Goal: Information Seeking & Learning: Compare options

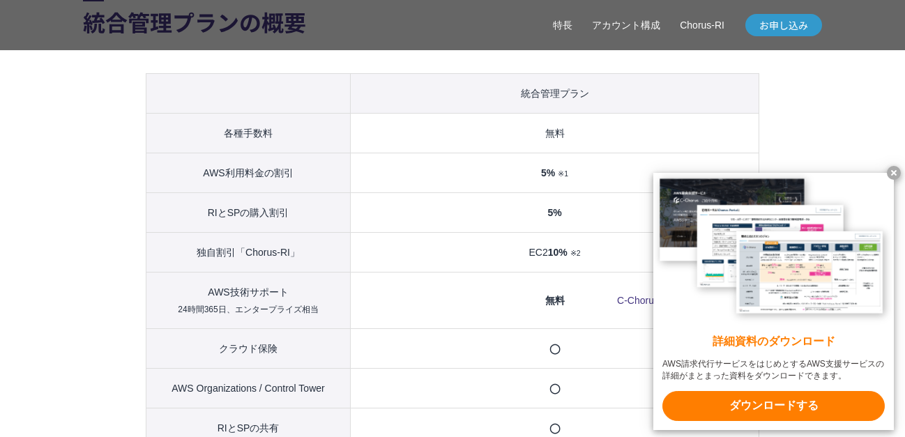
scroll to position [1535, 0]
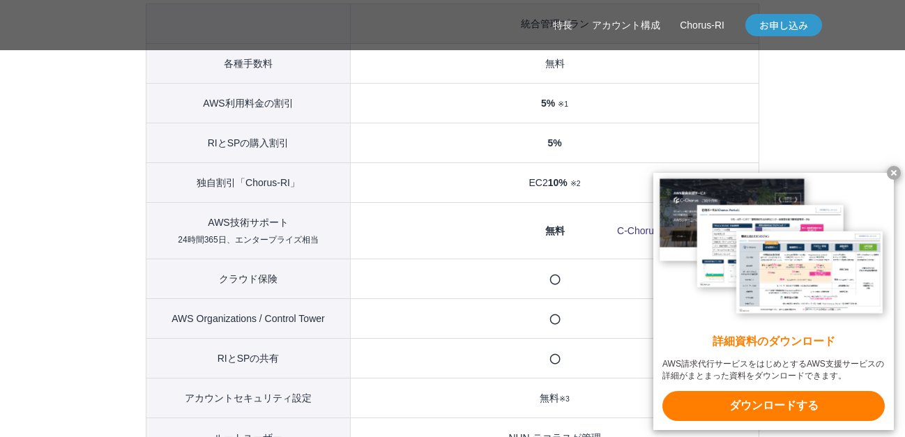
click at [299, 325] on th "AWS Organizations / Control Tower" at bounding box center [248, 319] width 204 height 40
click at [305, 338] on th "AWS Organizations / Control Tower" at bounding box center [248, 319] width 204 height 40
click at [308, 338] on th "AWS Organizations / Control Tower" at bounding box center [248, 319] width 204 height 40
drag, startPoint x: 540, startPoint y: 408, endPoint x: 546, endPoint y: 421, distance: 14.0
click at [545, 418] on td "無料 ※3" at bounding box center [555, 398] width 409 height 40
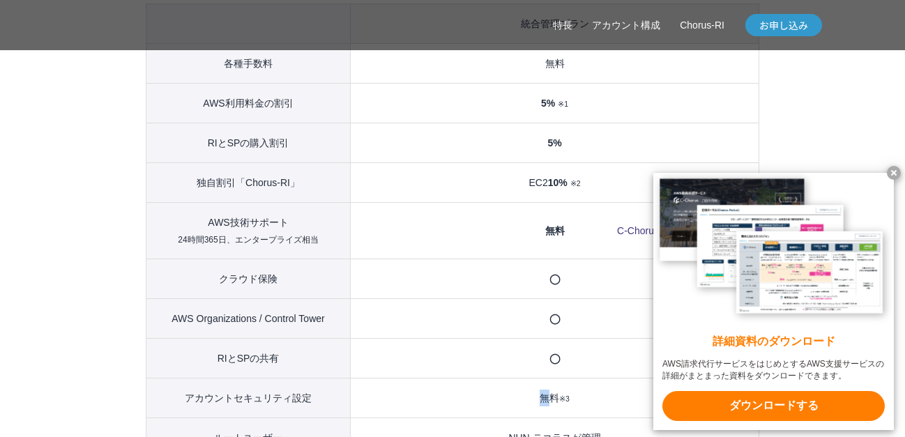
click at [546, 418] on td "無料 ※3" at bounding box center [555, 398] width 409 height 40
click at [191, 418] on th "アカウントセキュリティ設定" at bounding box center [248, 398] width 204 height 40
click at [228, 418] on th "アカウントセキュリティ設定" at bounding box center [248, 398] width 204 height 40
drag, startPoint x: 261, startPoint y: 421, endPoint x: 274, endPoint y: 421, distance: 13.3
click at [262, 418] on th "アカウントセキュリティ設定" at bounding box center [248, 398] width 204 height 40
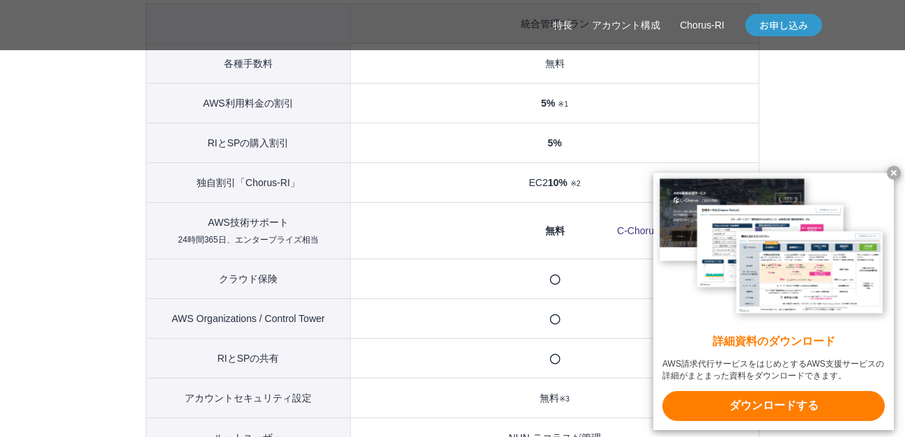
click at [280, 418] on th "アカウントセキュリティ設定" at bounding box center [248, 398] width 204 height 40
click at [295, 418] on th "アカウントセキュリティ設定" at bounding box center [248, 398] width 204 height 40
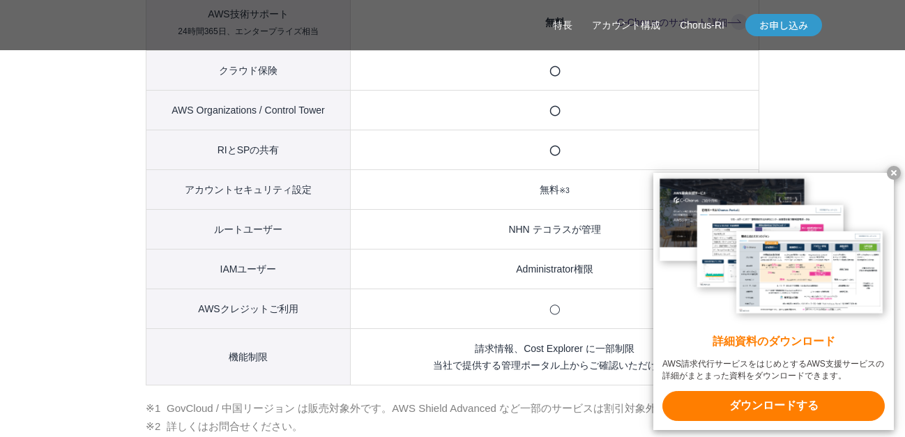
scroll to position [1744, 0]
click at [452, 384] on td "請求情報、Cost Explorer に一部制限 当社で提供する管理ポータル上からご確認いただけます" at bounding box center [555, 356] width 409 height 56
click at [516, 380] on td "請求情報、Cost Explorer に一部制限 当社で提供する管理ポータル上からご確認いただけます" at bounding box center [555, 356] width 409 height 56
click at [546, 380] on td "請求情報、Cost Explorer に一部制限 当社で提供する管理ポータル上からご確認いただけます" at bounding box center [555, 356] width 409 height 56
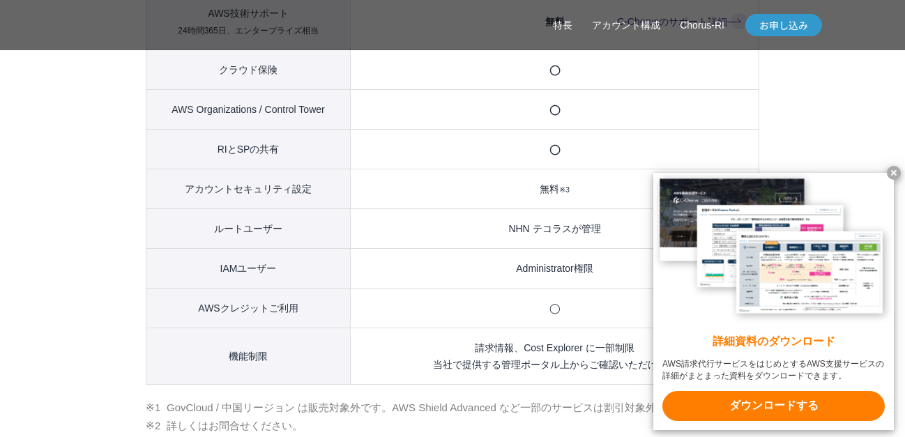
click at [576, 384] on td "請求情報、Cost Explorer に一部制限 当社で提供する管理ポータル上からご確認いただけます" at bounding box center [555, 356] width 409 height 56
click at [435, 417] on li "GovCloud / 中国リージョン は販売対象外です。AWS Shield Advanced など一部のサービスは割引対象外となります。" at bounding box center [453, 408] width 614 height 18
drag, startPoint x: 538, startPoint y: 419, endPoint x: 555, endPoint y: 435, distance: 22.7
click at [555, 435] on ul "GovCloud / 中国リージョン は販売対象外です。AWS Shield Advanced など一部のサービスは割引対象外となります。 詳しくはお問合せく…" at bounding box center [453, 426] width 614 height 54
